Goal: Information Seeking & Learning: Learn about a topic

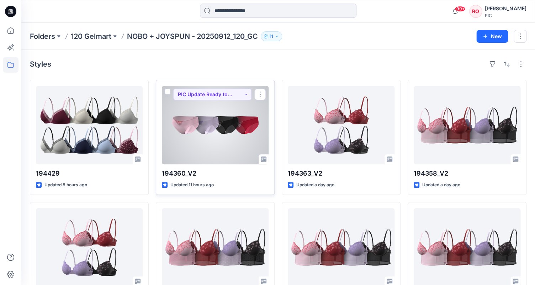
click at [223, 130] on div at bounding box center [215, 125] width 107 height 78
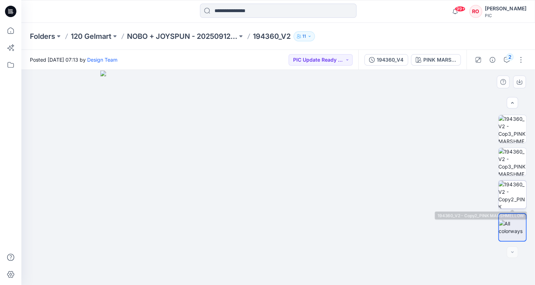
scroll to position [195, 0]
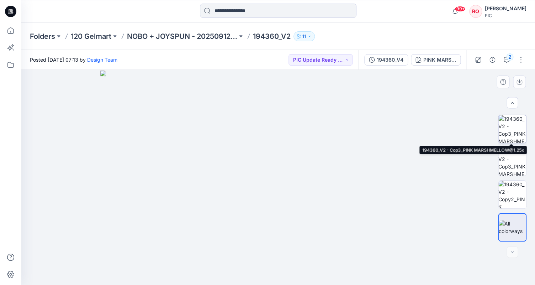
click at [511, 131] on img at bounding box center [513, 129] width 28 height 28
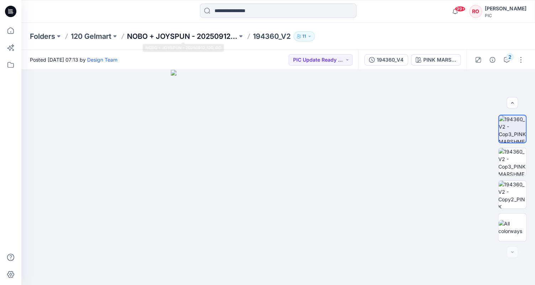
click at [225, 40] on p "NOBO + JOYSPUN - 20250912_120_GC" at bounding box center [182, 36] width 110 height 10
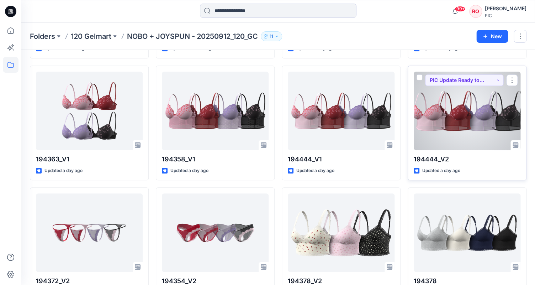
scroll to position [137, 0]
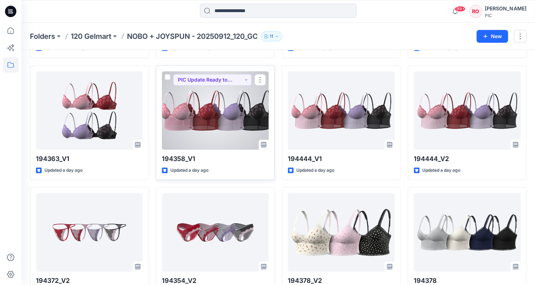
click at [191, 112] on div at bounding box center [215, 110] width 107 height 78
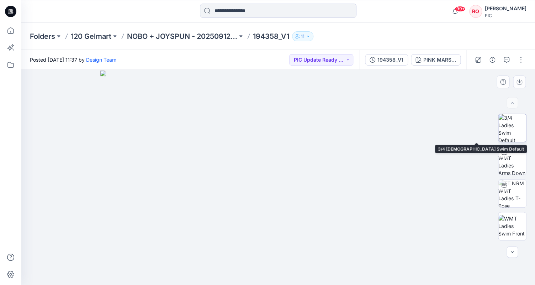
click at [516, 124] on img at bounding box center [513, 128] width 28 height 28
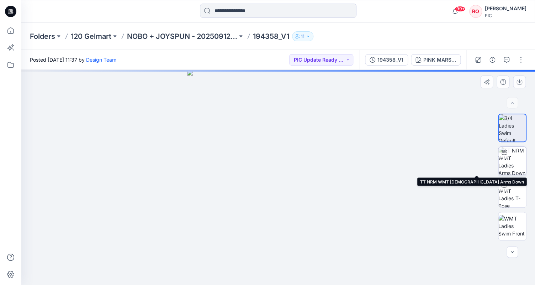
click at [514, 166] on img at bounding box center [513, 161] width 28 height 28
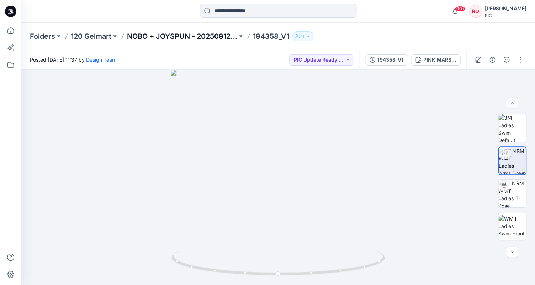
click at [178, 37] on p "NOBO + JOYSPUN - 20250912_120_GC" at bounding box center [182, 36] width 110 height 10
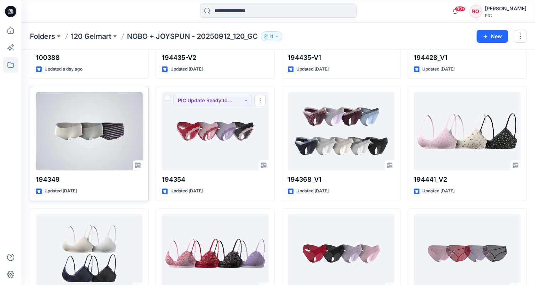
scroll to position [1205, 0]
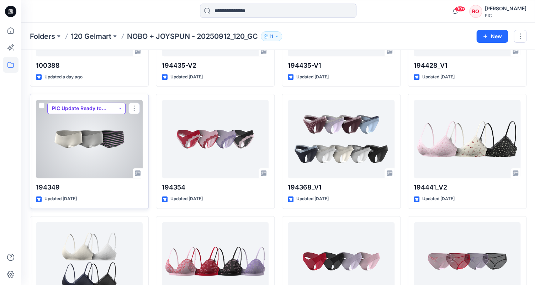
click at [115, 106] on button "PIC Update Ready to Review" at bounding box center [86, 108] width 78 height 11
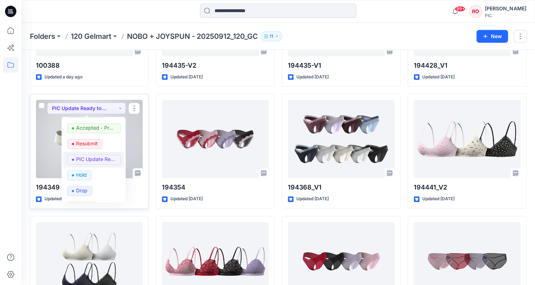
scroll to position [36, 0]
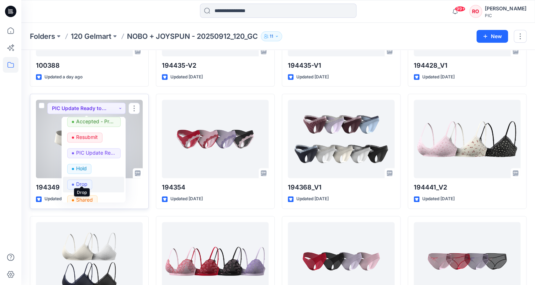
click at [83, 182] on p "Drop" at bounding box center [81, 183] width 11 height 9
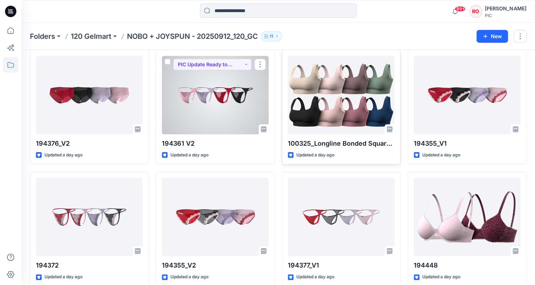
scroll to position [884, 0]
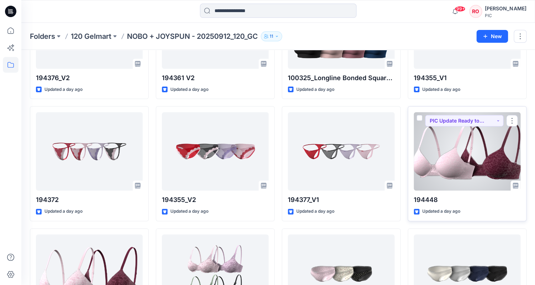
click at [448, 166] on div at bounding box center [467, 151] width 107 height 78
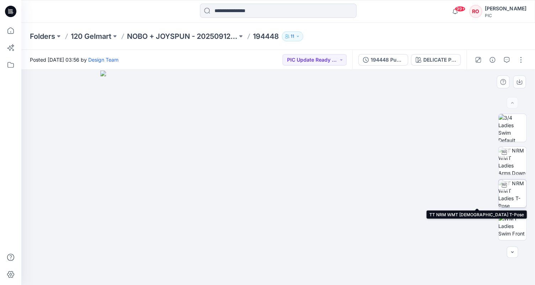
click at [515, 198] on img at bounding box center [513, 193] width 28 height 28
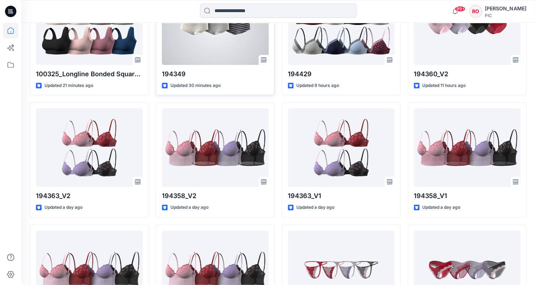
scroll to position [270, 0]
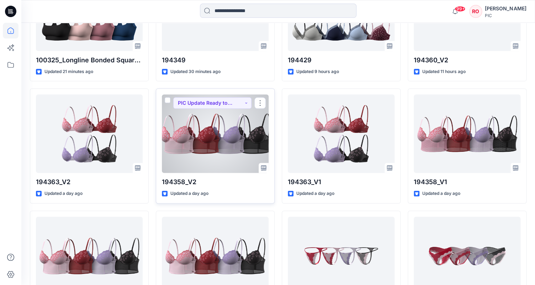
click at [210, 128] on div at bounding box center [215, 133] width 107 height 78
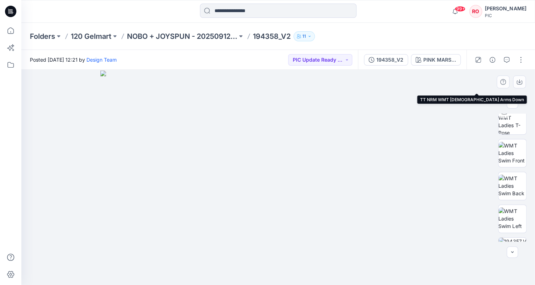
scroll to position [82, 0]
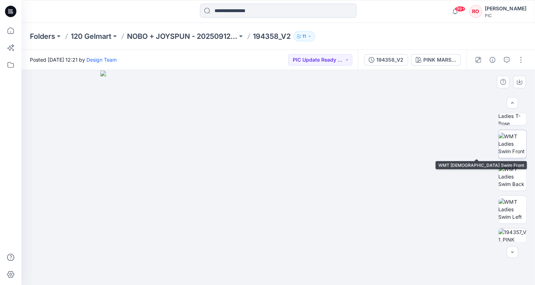
click at [506, 151] on img at bounding box center [513, 143] width 28 height 22
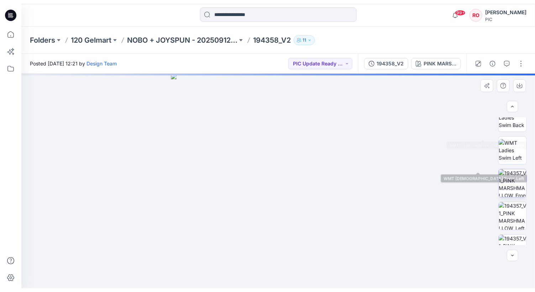
scroll to position [157, 0]
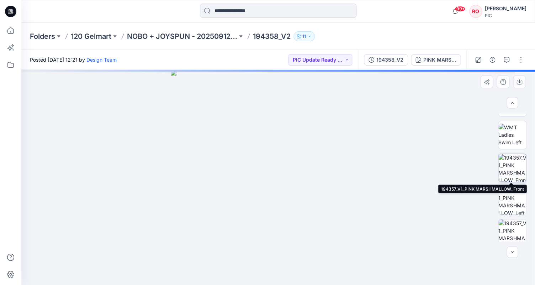
click at [506, 180] on img at bounding box center [513, 168] width 28 height 28
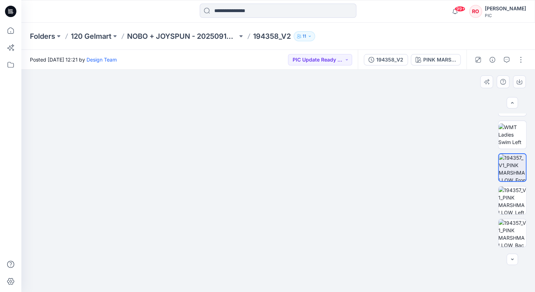
drag, startPoint x: 235, startPoint y: 201, endPoint x: 208, endPoint y: 101, distance: 103.5
click at [208, 101] on img at bounding box center [250, 0] width 775 height 584
drag, startPoint x: 208, startPoint y: 101, endPoint x: 208, endPoint y: 79, distance: 21.7
click at [451, 61] on div "PINK MARSHMALLOW" at bounding box center [439, 60] width 33 height 8
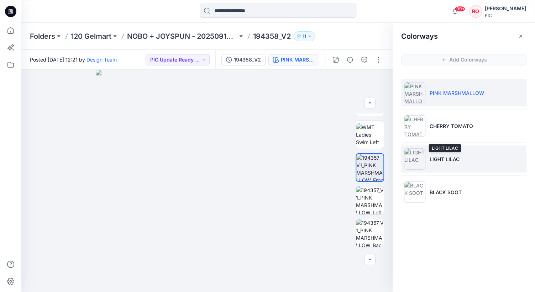
click at [434, 158] on p "LIGHT LILAC" at bounding box center [445, 159] width 30 height 7
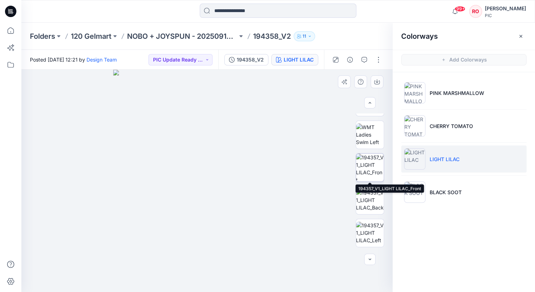
click at [363, 173] on img at bounding box center [370, 168] width 28 height 28
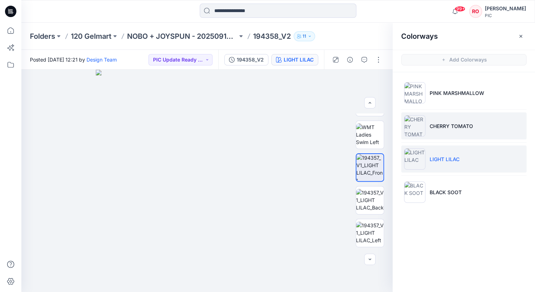
click at [433, 128] on p "CHERRY TOMATO" at bounding box center [451, 125] width 43 height 7
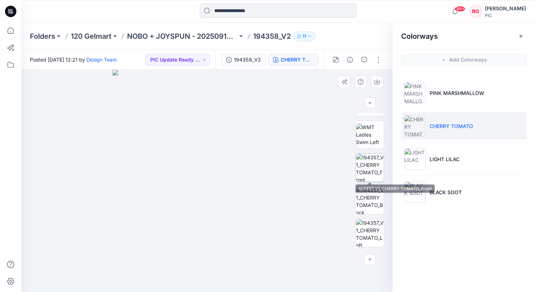
click at [376, 175] on img at bounding box center [370, 168] width 28 height 28
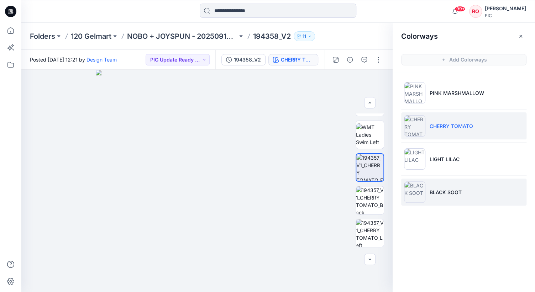
click at [426, 186] on li "BLACK SOOT" at bounding box center [463, 192] width 125 height 27
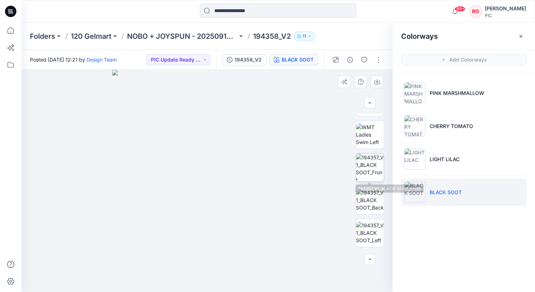
click at [370, 178] on img at bounding box center [370, 168] width 28 height 28
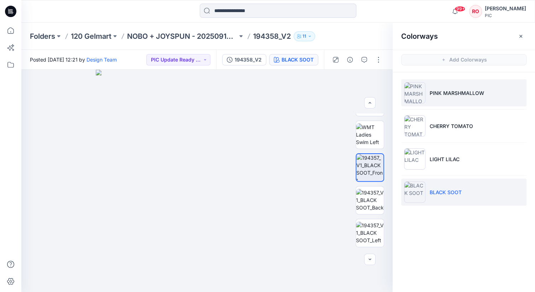
click at [440, 106] on li "PINK MARSHMALLOW" at bounding box center [463, 92] width 125 height 27
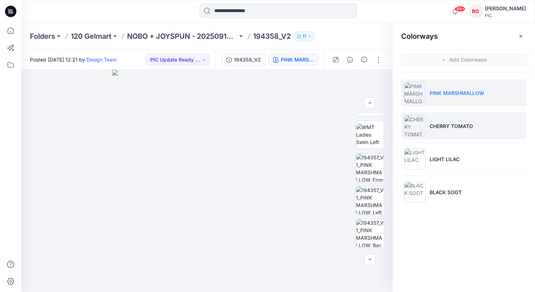
click at [432, 127] on p "CHERRY TOMATO" at bounding box center [451, 125] width 43 height 7
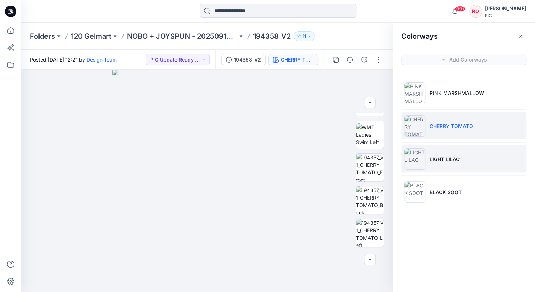
click at [424, 167] on img at bounding box center [414, 158] width 21 height 21
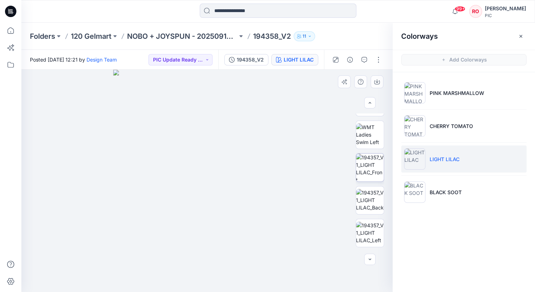
click at [373, 173] on img at bounding box center [370, 168] width 28 height 28
drag, startPoint x: 252, startPoint y: 205, endPoint x: 212, endPoint y: 129, distance: 85.6
click at [212, 129] on img at bounding box center [168, 25] width 700 height 534
drag, startPoint x: 235, startPoint y: 162, endPoint x: 209, endPoint y: 124, distance: 45.7
click at [209, 125] on img at bounding box center [144, 9] width 700 height 568
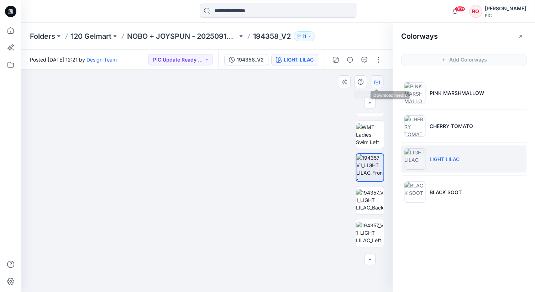
click at [374, 83] on icon "button" at bounding box center [377, 82] width 6 height 4
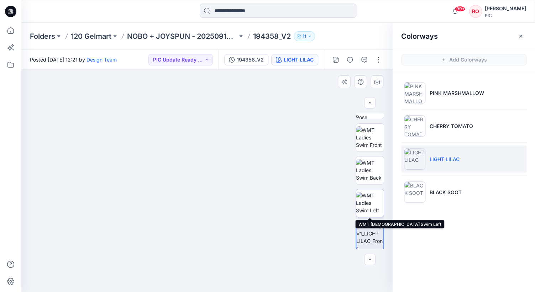
scroll to position [79, 0]
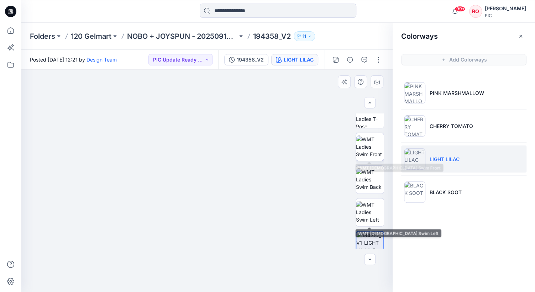
click at [371, 141] on img at bounding box center [370, 147] width 28 height 22
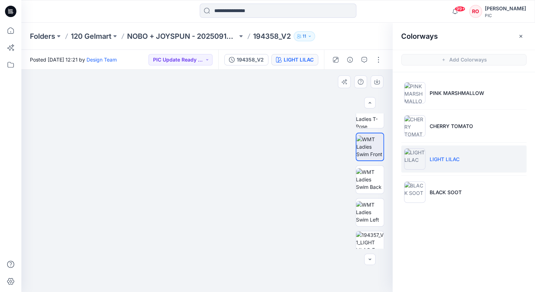
click at [235, 218] on img at bounding box center [206, 120] width 463 height 342
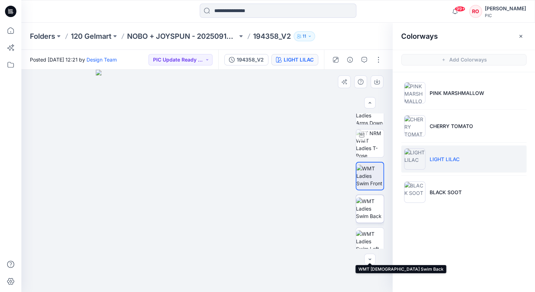
scroll to position [0, 0]
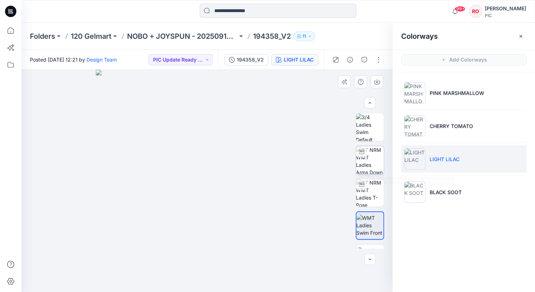
click at [365, 161] on img at bounding box center [370, 160] width 28 height 28
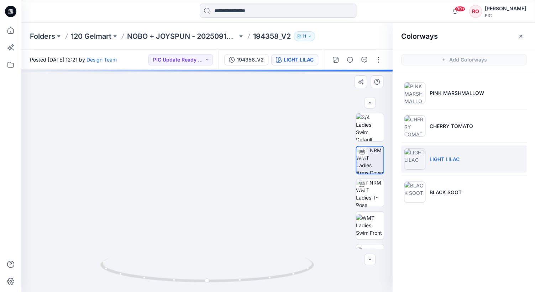
drag, startPoint x: 276, startPoint y: 180, endPoint x: 270, endPoint y: 109, distance: 71.4
click at [270, 109] on img at bounding box center [201, 32] width 694 height 520
drag, startPoint x: 264, startPoint y: 130, endPoint x: 268, endPoint y: 115, distance: 15.5
click at [268, 116] on img at bounding box center [204, 19] width 694 height 543
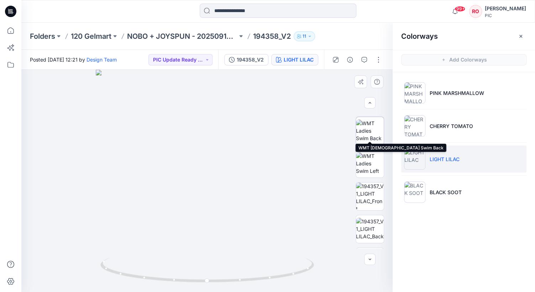
scroll to position [153, 0]
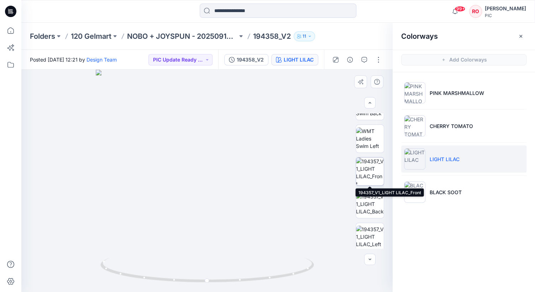
click at [371, 176] on img at bounding box center [370, 172] width 28 height 28
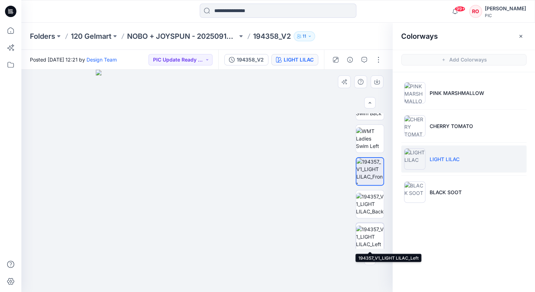
click at [363, 229] on img at bounding box center [370, 237] width 28 height 22
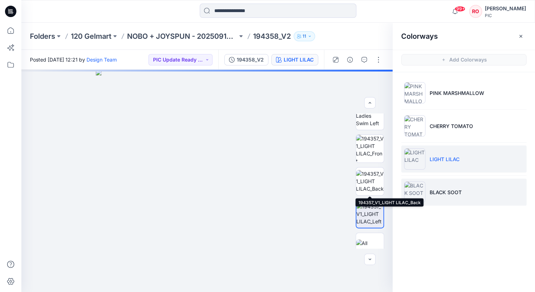
scroll to position [175, 0]
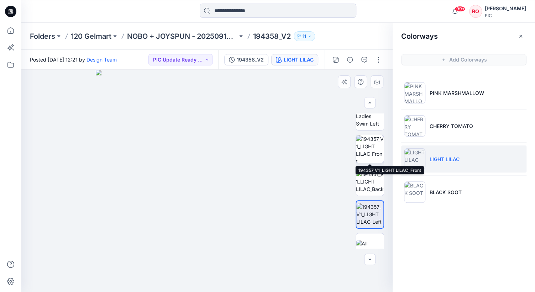
click at [365, 157] on img at bounding box center [370, 149] width 28 height 28
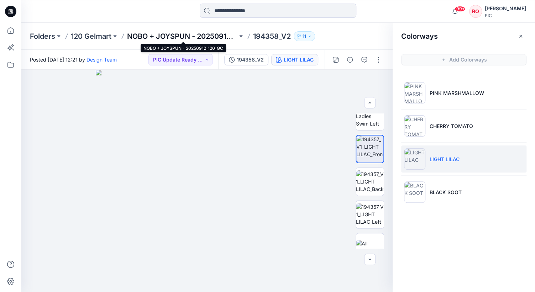
click at [196, 39] on p "NOBO + JOYSPUN - 20250912_120_GC" at bounding box center [182, 36] width 110 height 10
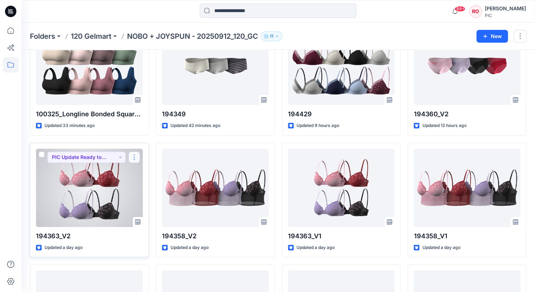
scroll to position [63, 0]
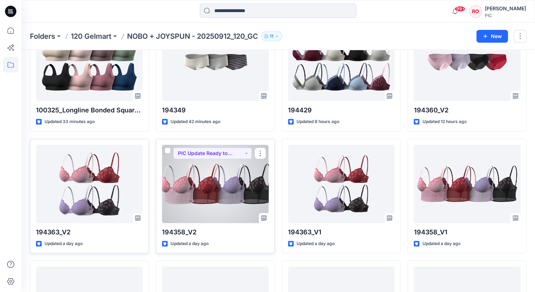
click at [222, 190] on div at bounding box center [215, 184] width 107 height 78
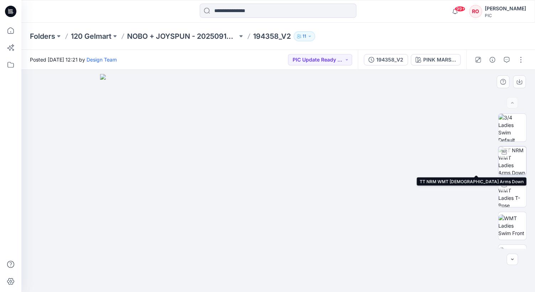
click at [520, 162] on img at bounding box center [512, 161] width 28 height 28
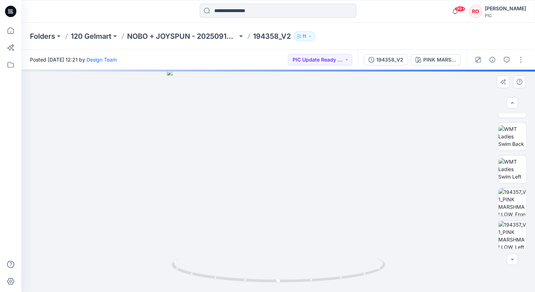
scroll to position [142, 0]
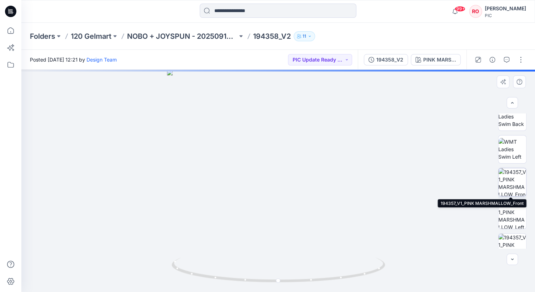
click at [503, 184] on img at bounding box center [512, 182] width 28 height 28
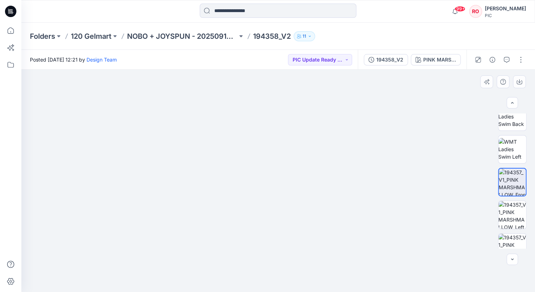
drag, startPoint x: 273, startPoint y: 187, endPoint x: 268, endPoint y: 132, distance: 55.4
click at [268, 132] on img at bounding box center [273, 81] width 536 height 421
drag, startPoint x: 268, startPoint y: 136, endPoint x: 270, endPoint y: 16, distance: 120.0
click at [269, 16] on div "99+ Notifications Design Team has updated 194363_V2 with 194363_V3 26 hours ago…" at bounding box center [267, 146] width 535 height 292
drag, startPoint x: 263, startPoint y: 117, endPoint x: 317, endPoint y: 111, distance: 54.8
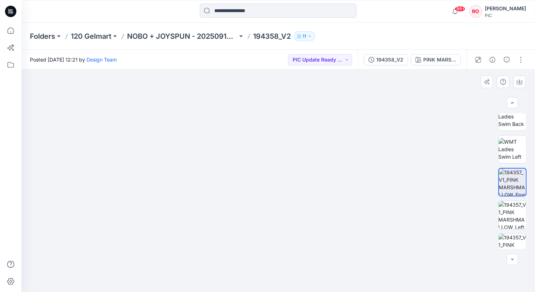
click at [317, 112] on img at bounding box center [289, 24] width 536 height 535
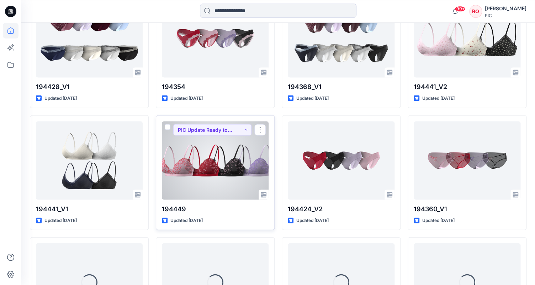
scroll to position [1471, 0]
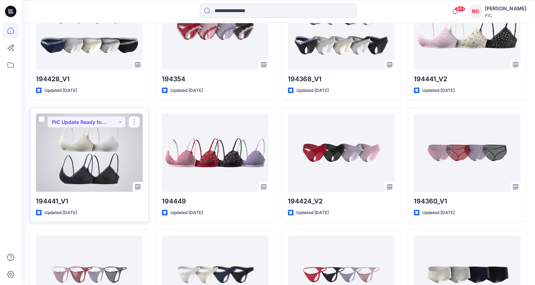
click at [109, 145] on div at bounding box center [89, 152] width 107 height 78
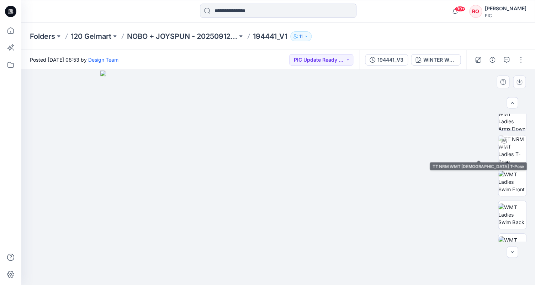
scroll to position [48, 0]
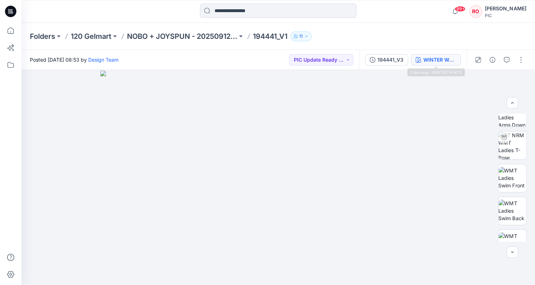
click at [427, 62] on div "WINTER WHITE" at bounding box center [440, 60] width 33 height 8
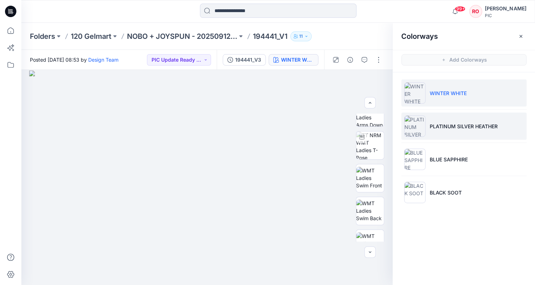
click at [433, 123] on p "PLATINUM SILVER HEATHER" at bounding box center [464, 125] width 68 height 7
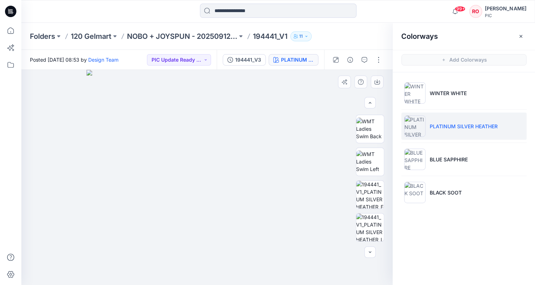
scroll to position [132, 0]
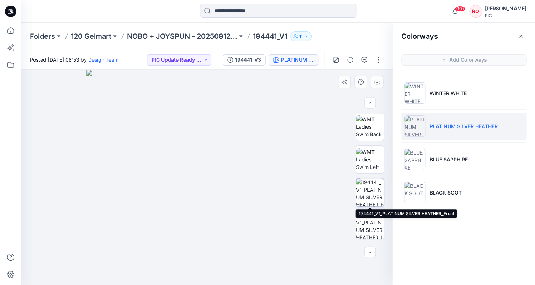
click at [371, 197] on img at bounding box center [370, 192] width 28 height 28
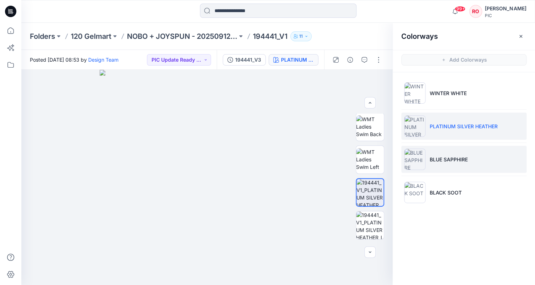
click at [425, 162] on img at bounding box center [414, 158] width 21 height 21
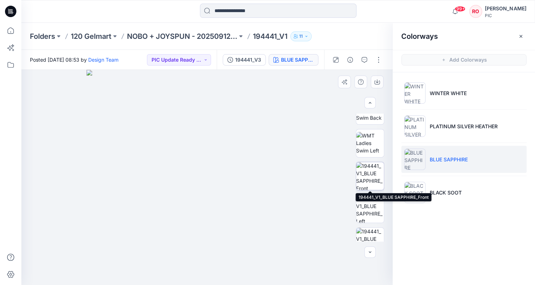
click at [372, 168] on img at bounding box center [370, 176] width 28 height 28
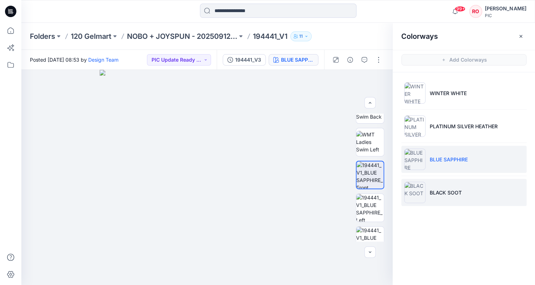
click at [421, 182] on img at bounding box center [414, 192] width 21 height 21
click at [413, 161] on img at bounding box center [414, 158] width 21 height 21
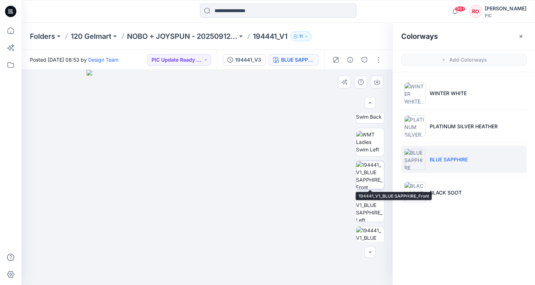
click at [364, 178] on img at bounding box center [370, 175] width 28 height 28
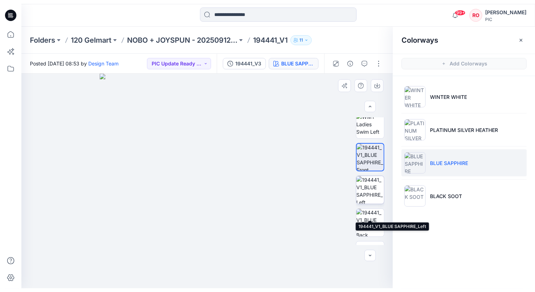
scroll to position [188, 0]
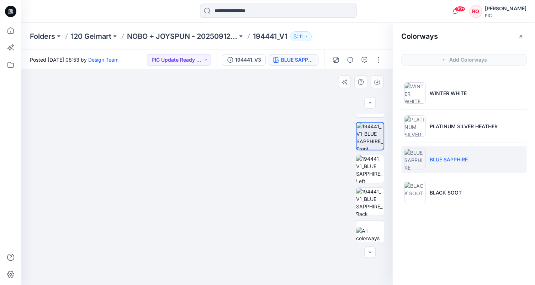
drag, startPoint x: 257, startPoint y: 172, endPoint x: 221, endPoint y: 168, distance: 35.8
click at [221, 168] on img at bounding box center [183, 115] width 456 height 340
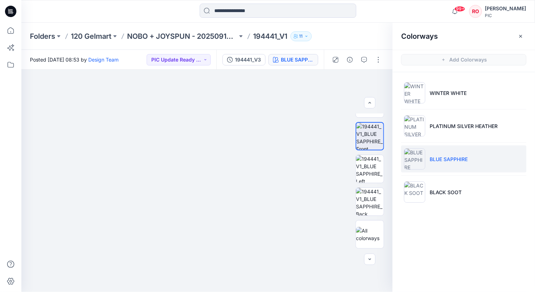
scroll to position [188, 0]
click at [315, 200] on img at bounding box center [207, 38] width 775 height 508
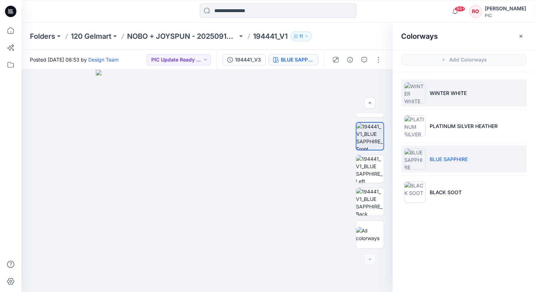
click at [452, 90] on p "WINTER WHITE" at bounding box center [448, 92] width 37 height 7
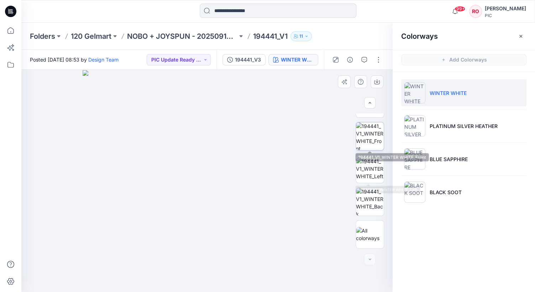
click at [373, 140] on img at bounding box center [370, 136] width 28 height 28
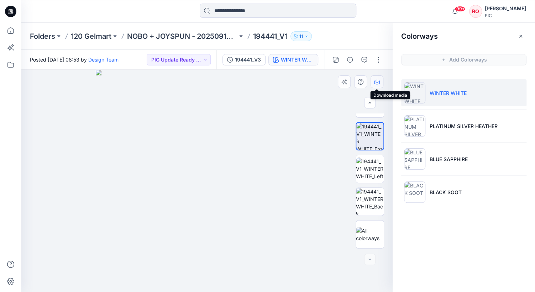
click at [377, 80] on icon "button" at bounding box center [377, 82] width 6 height 6
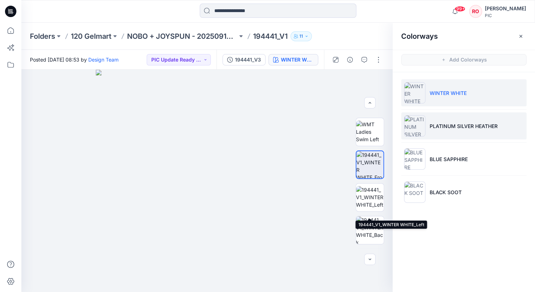
scroll to position [149, 0]
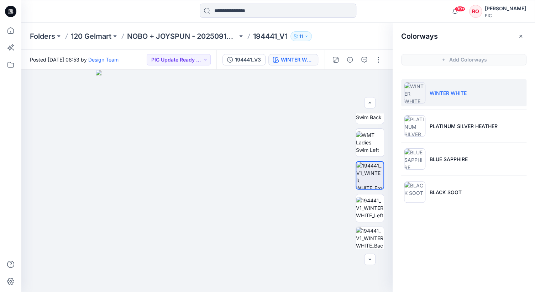
click at [404, 212] on ul "WINTER WHITE PLATINUM SILVER HEATHER BLUE SAPPHIRE BLACK SOOT" at bounding box center [464, 142] width 142 height 141
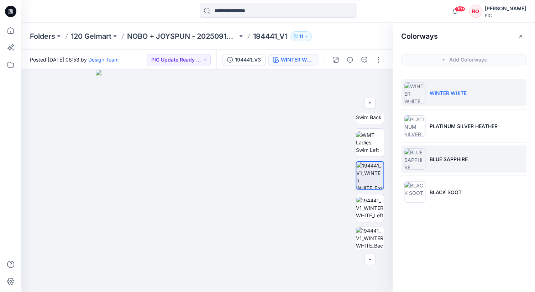
click at [416, 169] on img at bounding box center [414, 158] width 21 height 21
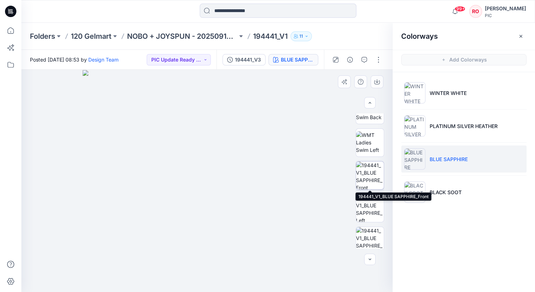
click at [374, 178] on img at bounding box center [370, 176] width 28 height 28
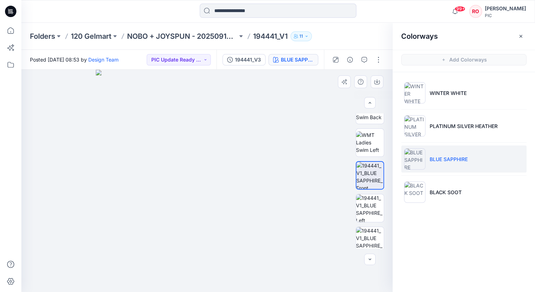
click at [357, 104] on div at bounding box center [206, 181] width 371 height 222
click at [378, 87] on button "button" at bounding box center [377, 81] width 13 height 13
click at [377, 82] on icon "button" at bounding box center [376, 81] width 3 height 4
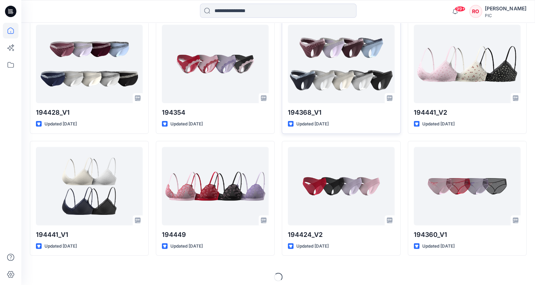
scroll to position [1437, 0]
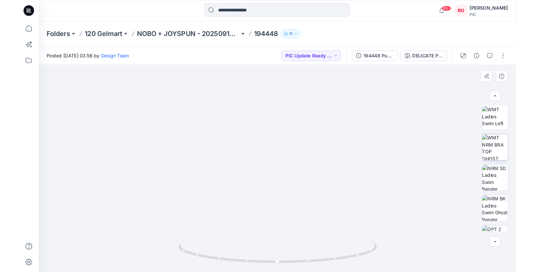
scroll to position [168, 0]
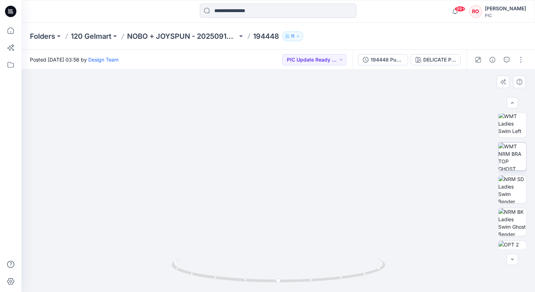
click at [503, 168] on img at bounding box center [512, 157] width 28 height 28
drag, startPoint x: 356, startPoint y: 233, endPoint x: 343, endPoint y: 220, distance: 18.1
click at [343, 220] on img at bounding box center [278, 181] width 236 height 222
drag, startPoint x: 343, startPoint y: 220, endPoint x: 336, endPoint y: 196, distance: 24.4
click at [336, 196] on img at bounding box center [278, 181] width 236 height 222
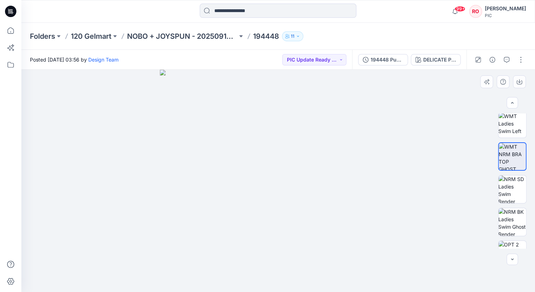
drag, startPoint x: 336, startPoint y: 196, endPoint x: 336, endPoint y: 186, distance: 10.3
click at [336, 186] on img at bounding box center [278, 181] width 236 height 222
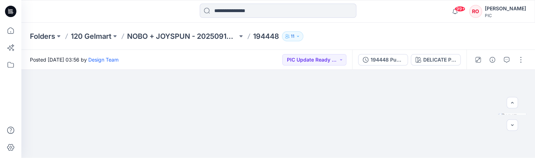
drag, startPoint x: 233, startPoint y: 109, endPoint x: 233, endPoint y: 45, distance: 63.7
click at [233, 46] on div "Folders 120 Gelmart NOBO + JOYSPUN - 20250912_120_GC 194448 11 Posted [DATE] 03…" at bounding box center [278, 90] width 514 height 135
drag, startPoint x: 225, startPoint y: 133, endPoint x: 221, endPoint y: 88, distance: 45.7
click at [221, 88] on img at bounding box center [278, 63] width 287 height 187
drag, startPoint x: 212, startPoint y: 105, endPoint x: 205, endPoint y: 80, distance: 25.6
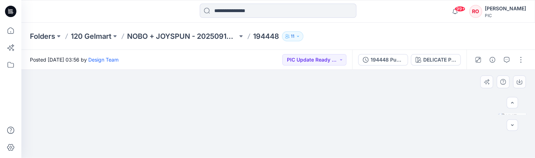
click at [205, 80] on img at bounding box center [278, 47] width 287 height 221
drag, startPoint x: 223, startPoint y: 89, endPoint x: 251, endPoint y: 113, distance: 37.6
click at [251, 113] on img at bounding box center [278, 59] width 287 height 196
drag, startPoint x: 208, startPoint y: 110, endPoint x: 201, endPoint y: 88, distance: 22.2
click at [201, 88] on img at bounding box center [278, 57] width 287 height 202
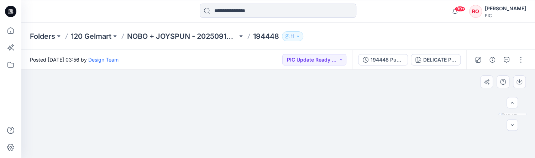
drag, startPoint x: 216, startPoint y: 111, endPoint x: 211, endPoint y: 80, distance: 31.3
click at [211, 80] on img at bounding box center [278, 37] width 287 height 242
drag, startPoint x: 213, startPoint y: 117, endPoint x: 215, endPoint y: 83, distance: 34.6
click at [215, 83] on img at bounding box center [278, 23] width 287 height 270
click at [352, 154] on img at bounding box center [278, 23] width 287 height 270
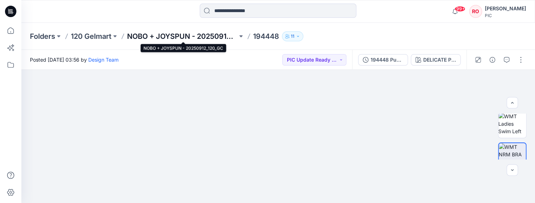
click at [204, 35] on p "NOBO + JOYSPUN - 20250912_120_GC" at bounding box center [182, 36] width 110 height 10
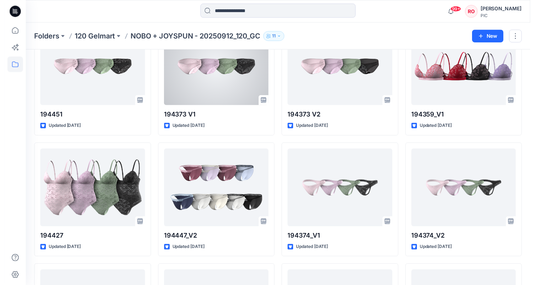
scroll to position [1643, 0]
